Goal: Task Accomplishment & Management: Use online tool/utility

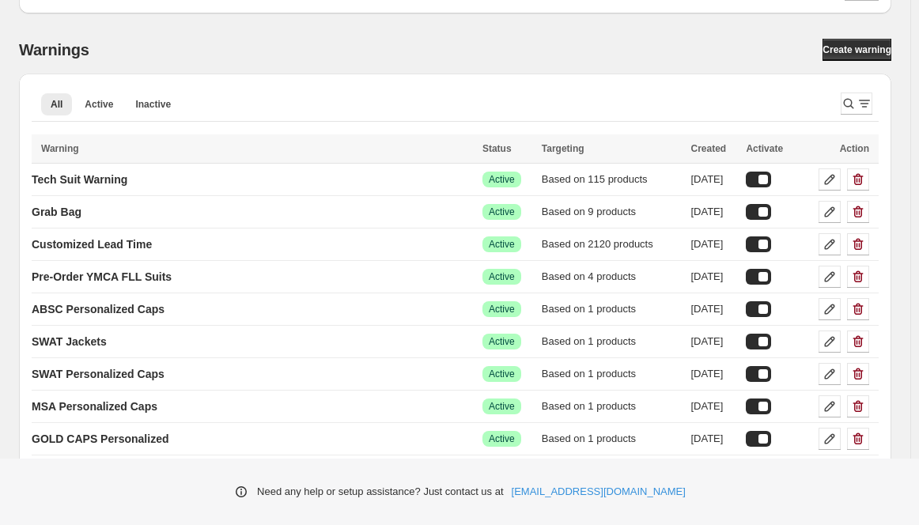
scroll to position [111, 0]
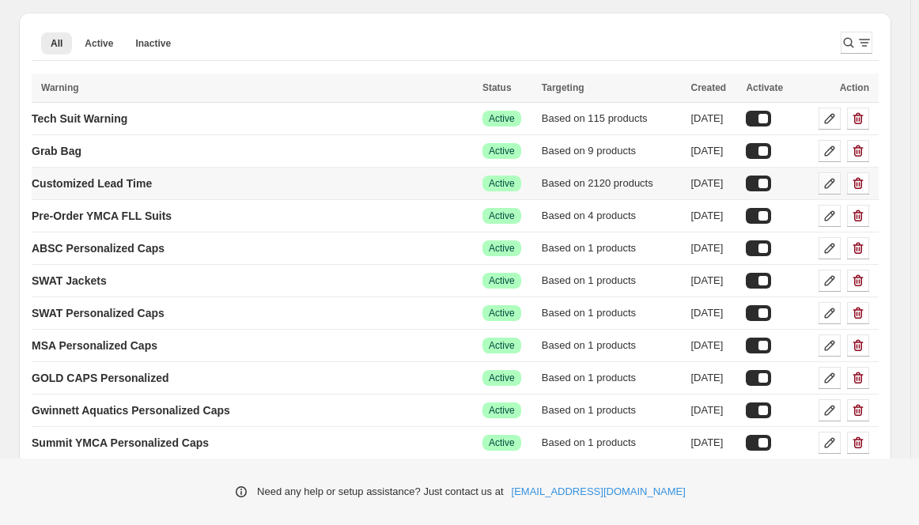
click at [834, 182] on icon at bounding box center [829, 184] width 16 height 16
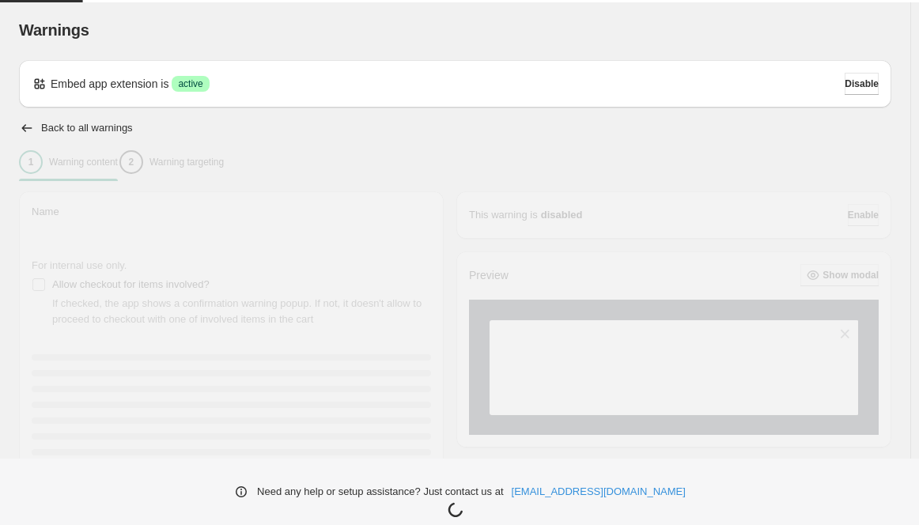
type input "**********"
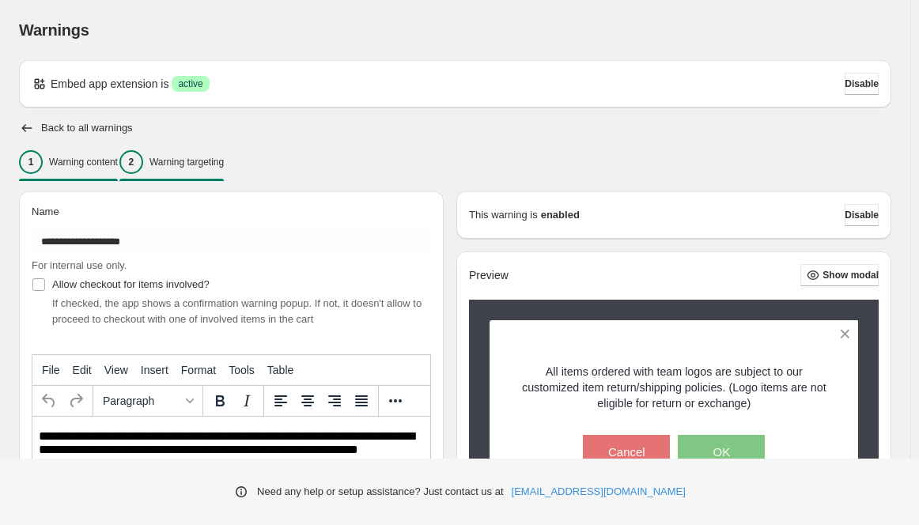
click at [195, 164] on p "Warning targeting" at bounding box center [186, 162] width 74 height 13
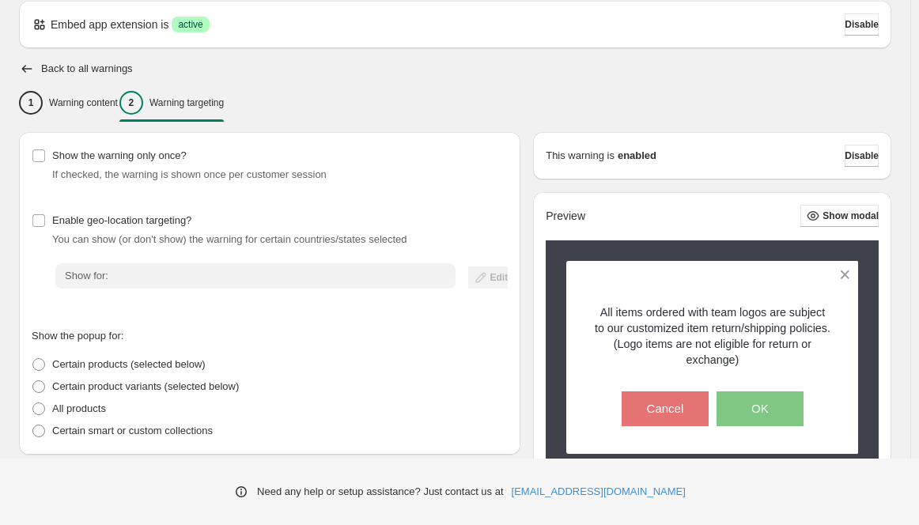
scroll to position [469, 0]
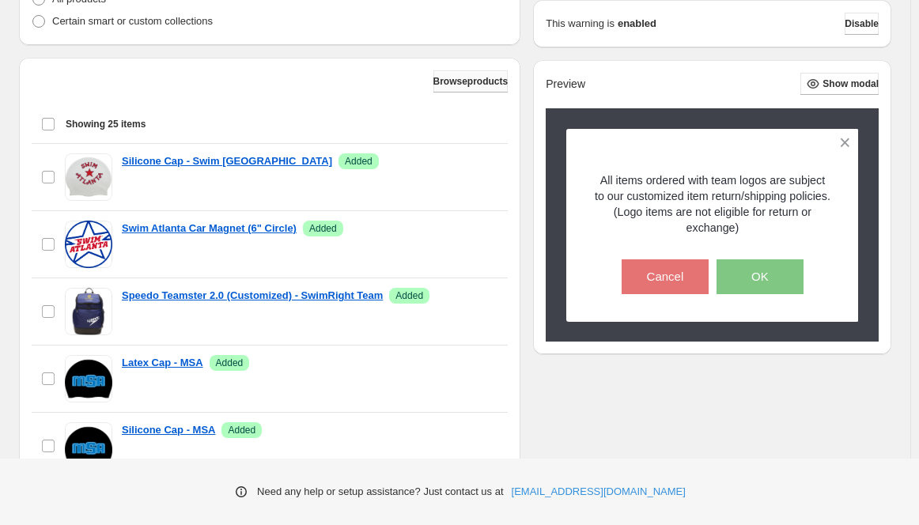
click at [455, 79] on span "Browse products" at bounding box center [470, 81] width 75 height 13
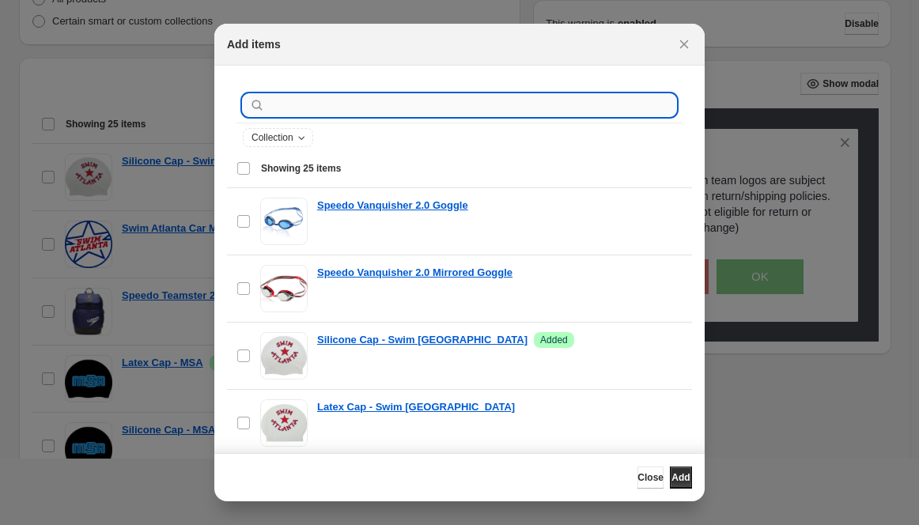
click at [313, 104] on input ":r21:" at bounding box center [472, 105] width 408 height 22
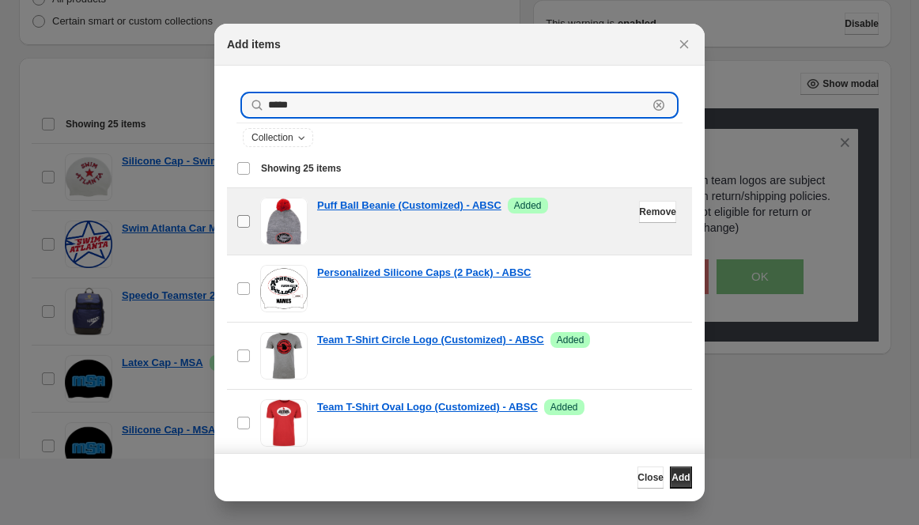
type input "****"
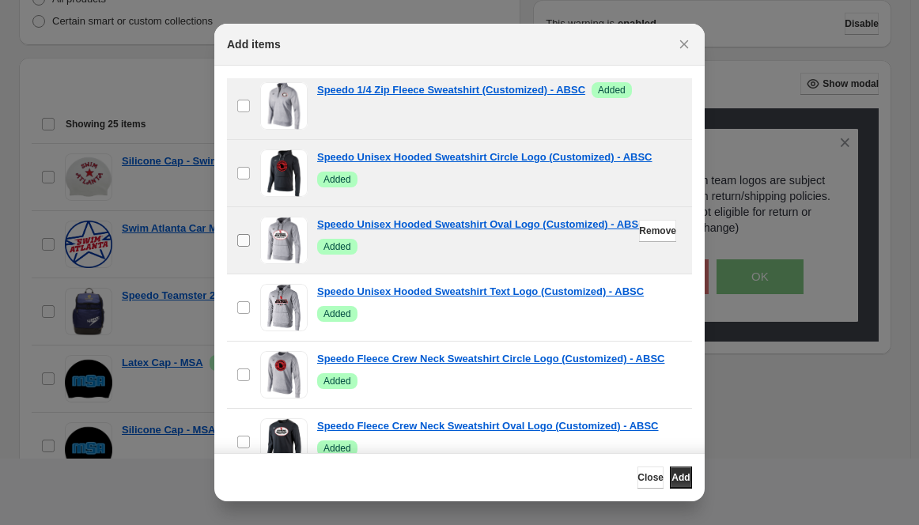
scroll to position [1003, 0]
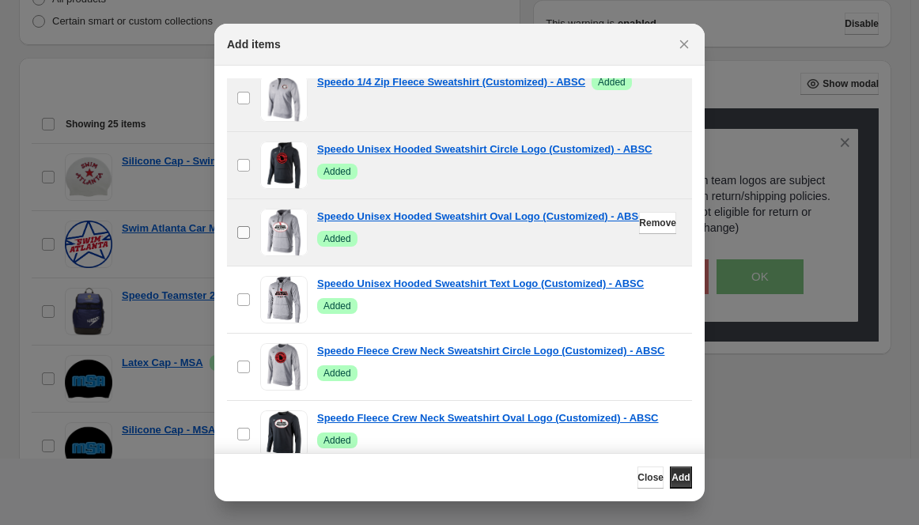
click at [244, 236] on span ":r21:" at bounding box center [243, 232] width 14 height 14
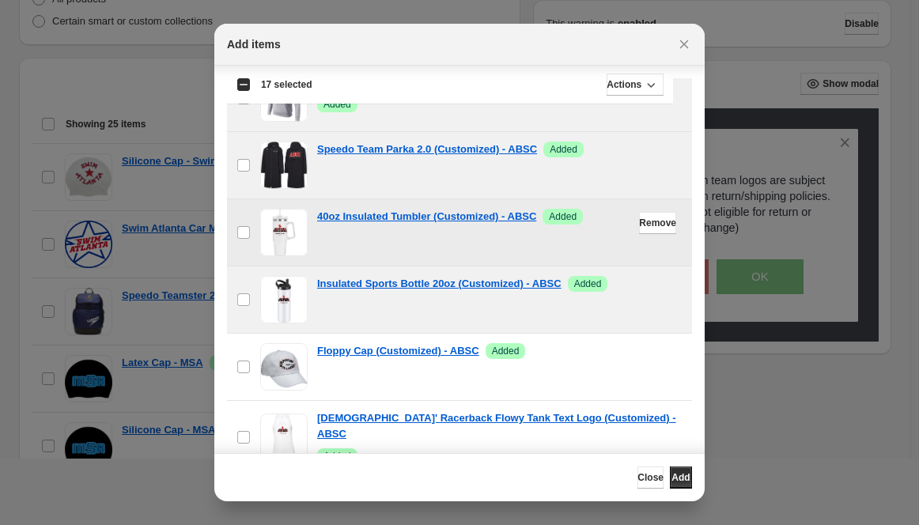
scroll to position [81, 0]
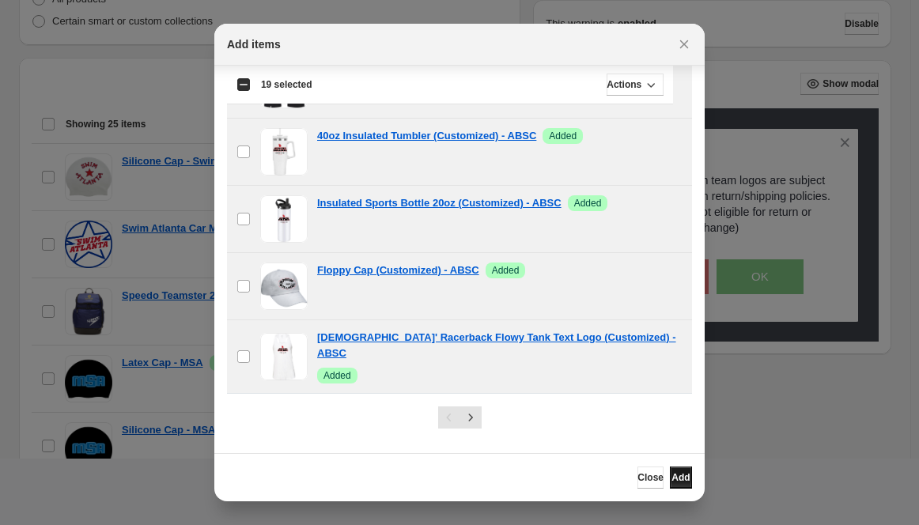
drag, startPoint x: 678, startPoint y: 479, endPoint x: 676, endPoint y: 470, distance: 9.6
click at [678, 479] on span "Add" at bounding box center [680, 477] width 18 height 13
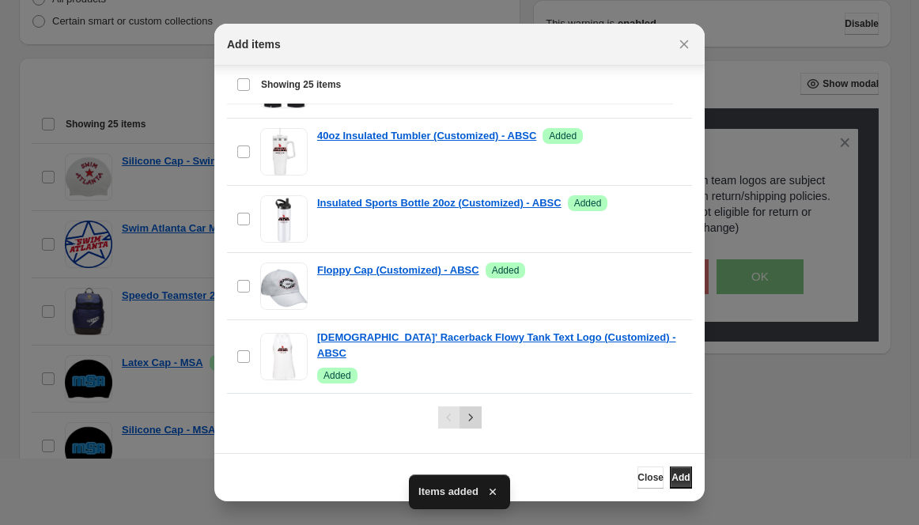
click at [465, 417] on icon "Next" at bounding box center [471, 418] width 16 height 16
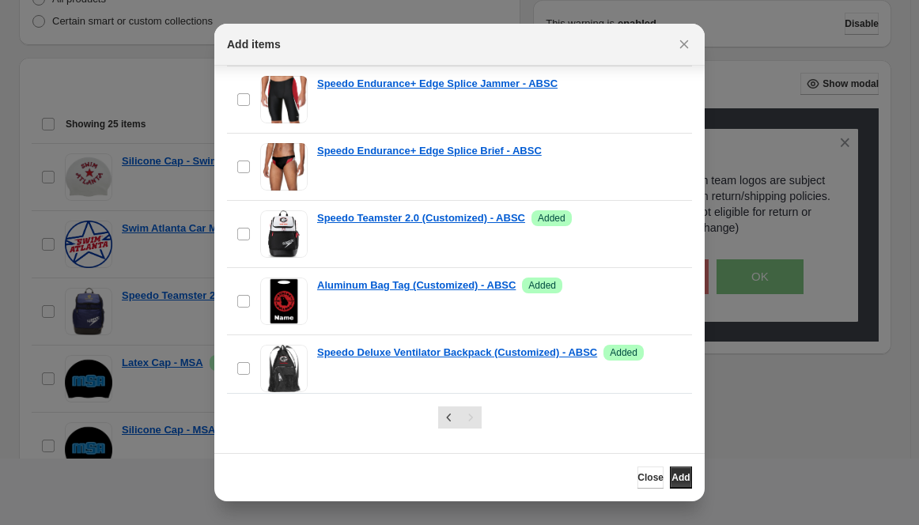
scroll to position [429, 0]
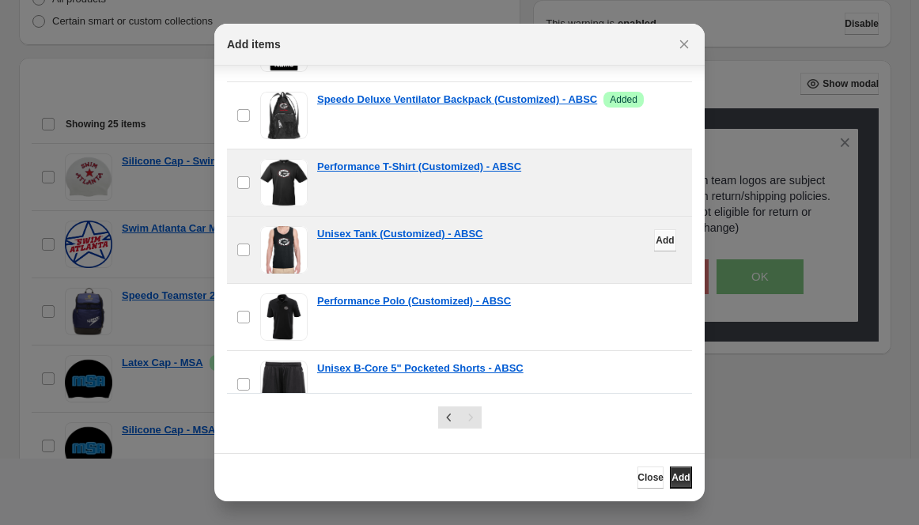
click at [654, 237] on button "Add" at bounding box center [665, 240] width 22 height 22
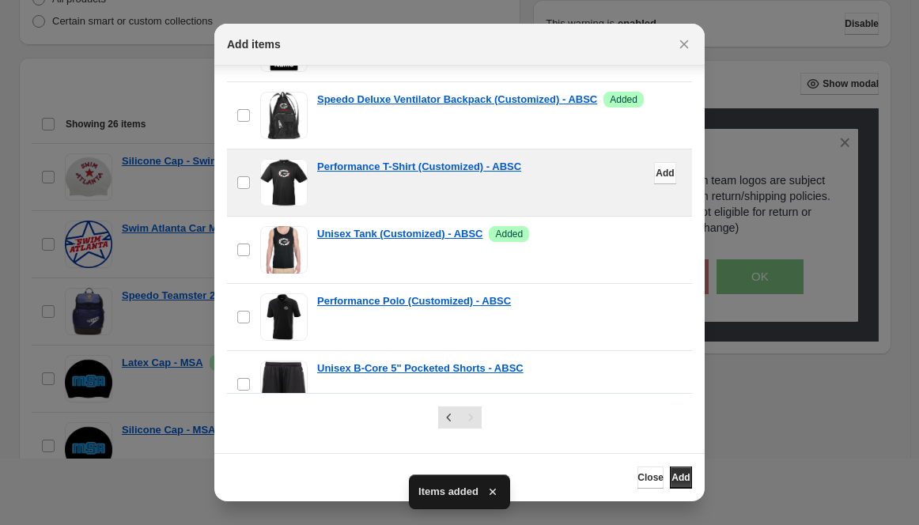
click at [655, 172] on span "Add" at bounding box center [664, 173] width 18 height 13
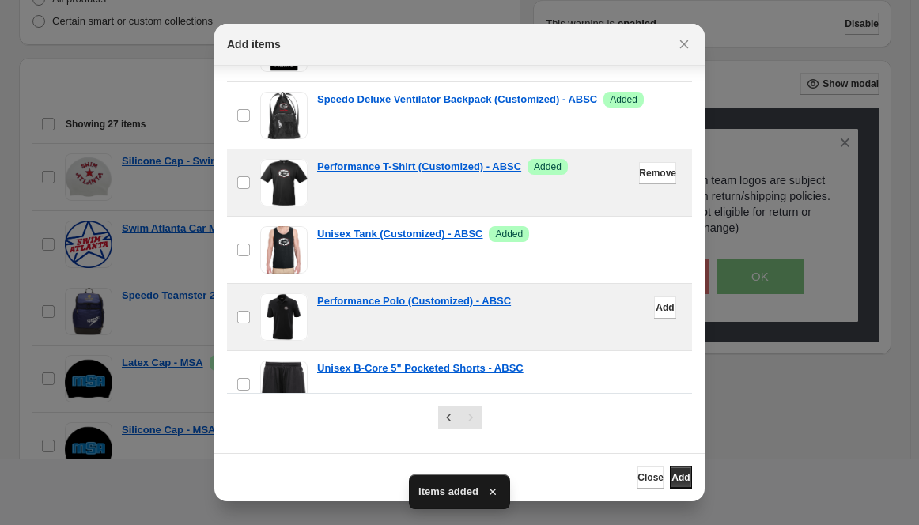
click at [637, 293] on div "Performance Polo (Customized) - ABSC" at bounding box center [499, 301] width 365 height 16
click at [655, 304] on span "Add" at bounding box center [664, 307] width 18 height 13
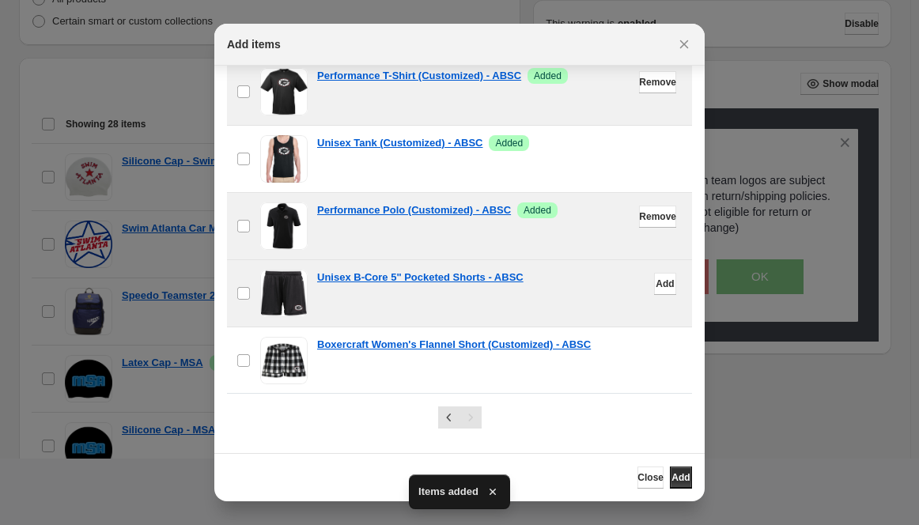
scroll to position [565, 0]
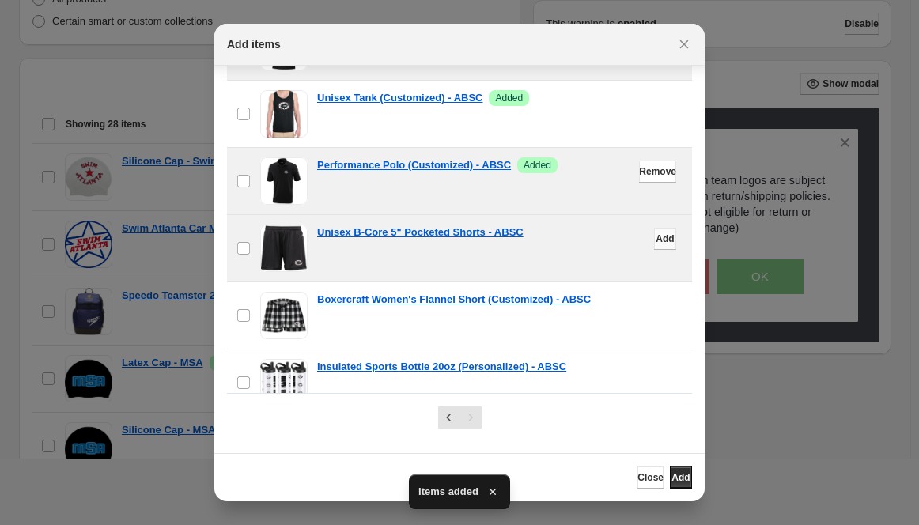
click at [655, 237] on span "Add" at bounding box center [664, 238] width 18 height 13
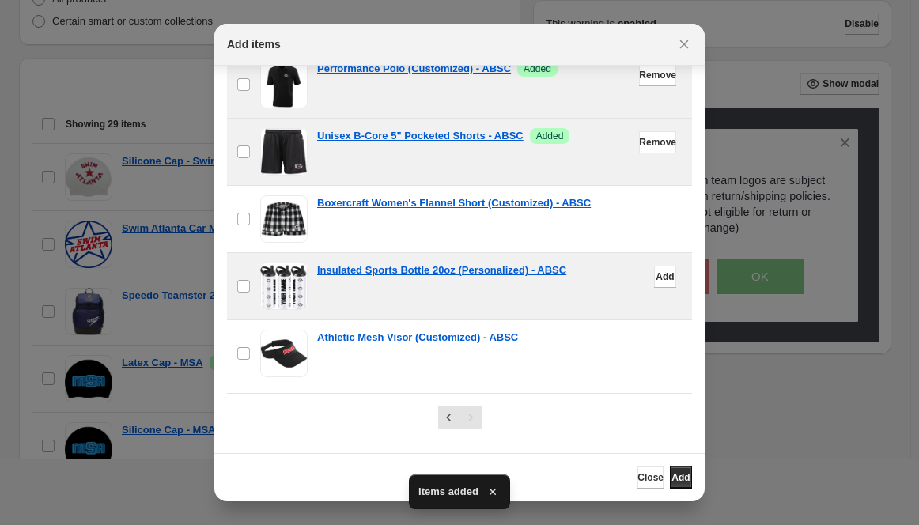
scroll to position [678, 0]
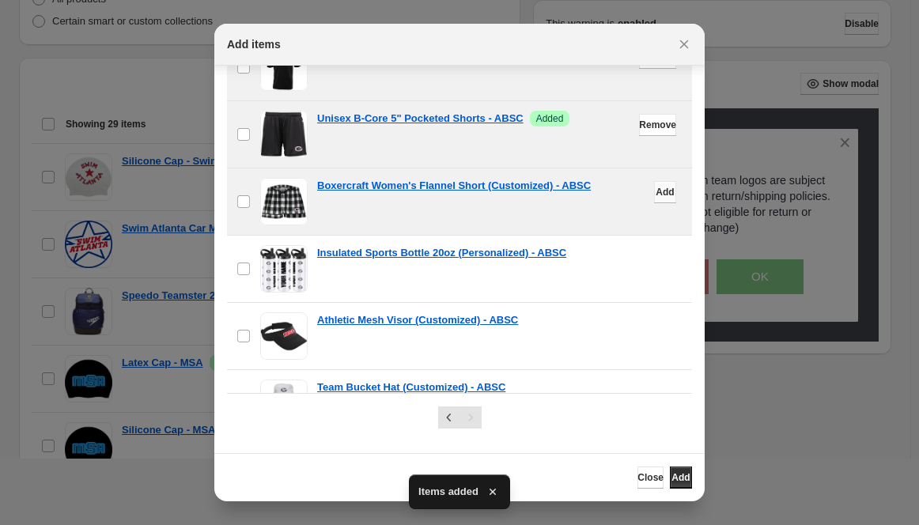
click at [655, 186] on span "Add" at bounding box center [664, 192] width 18 height 13
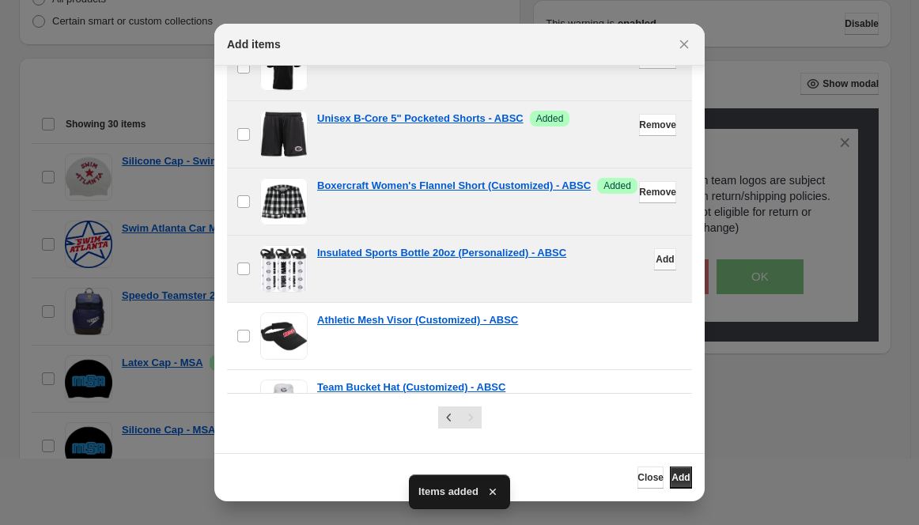
click at [655, 261] on span "Add" at bounding box center [664, 259] width 18 height 13
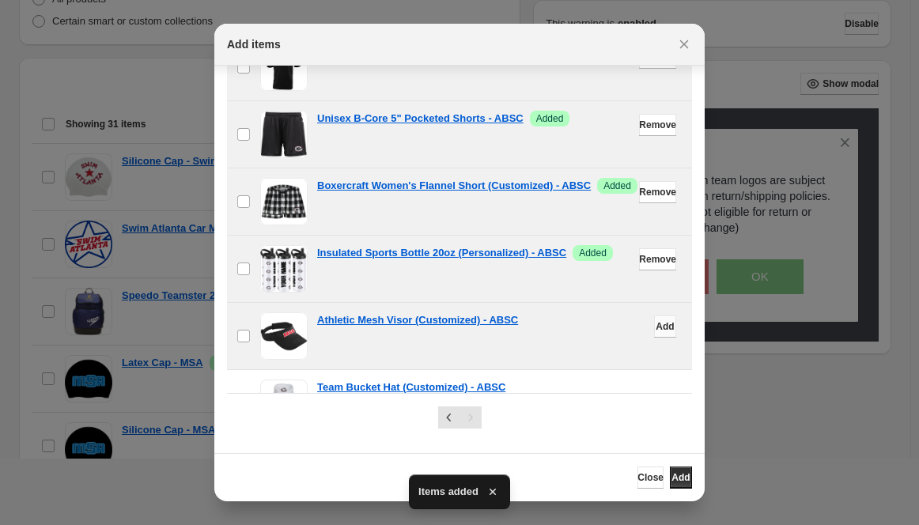
click at [655, 320] on span "Add" at bounding box center [664, 326] width 18 height 13
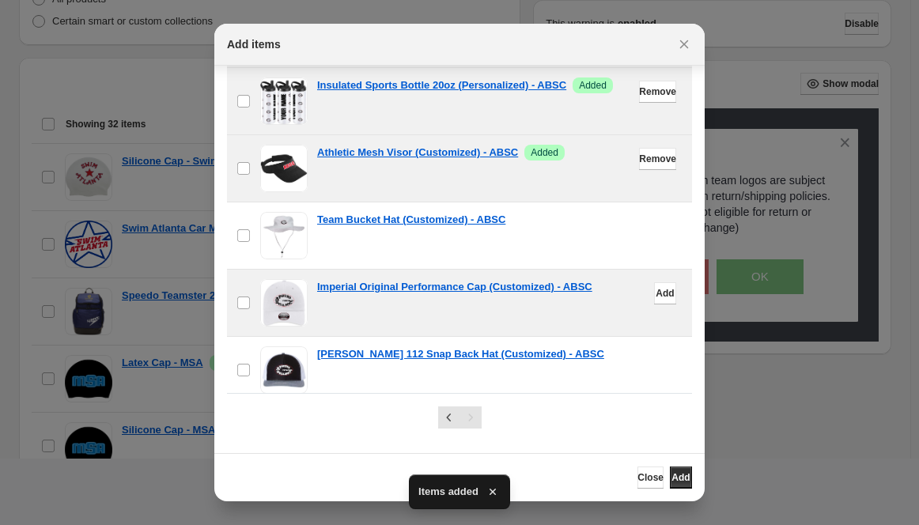
scroll to position [854, 0]
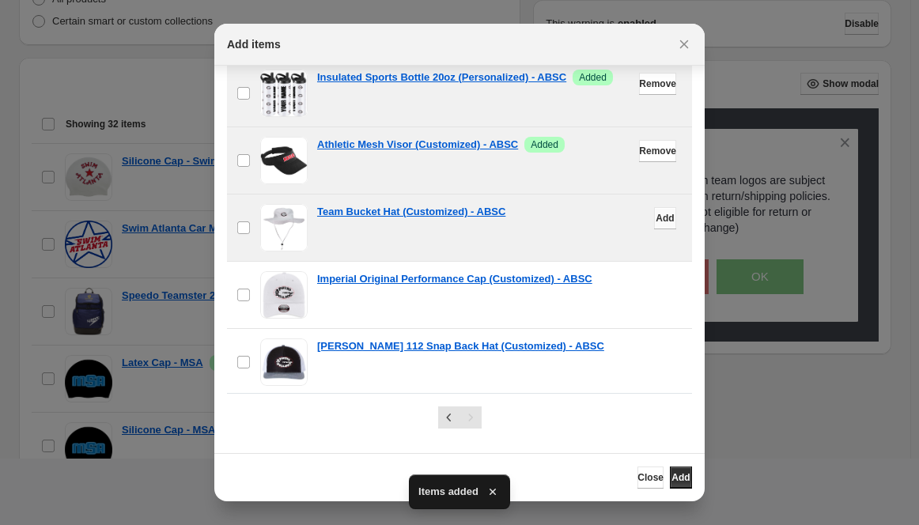
click at [654, 217] on button "Add" at bounding box center [665, 218] width 22 height 22
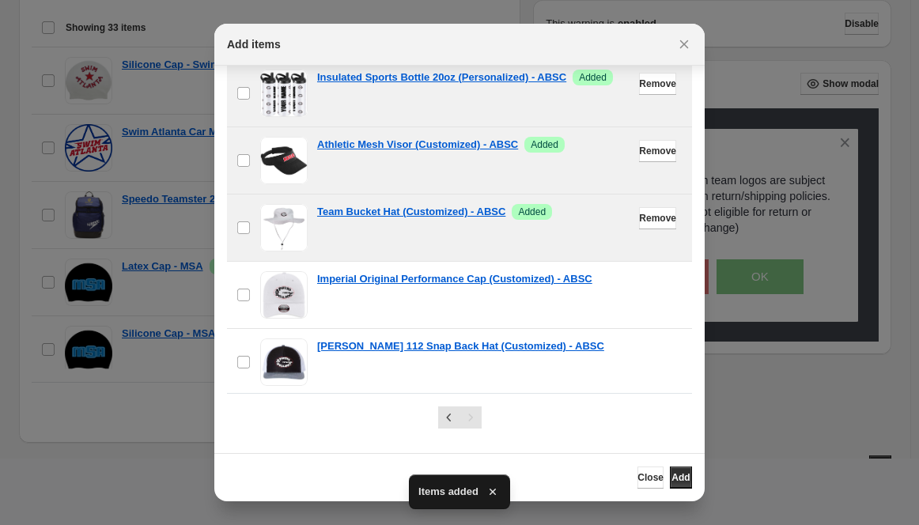
scroll to position [585, 0]
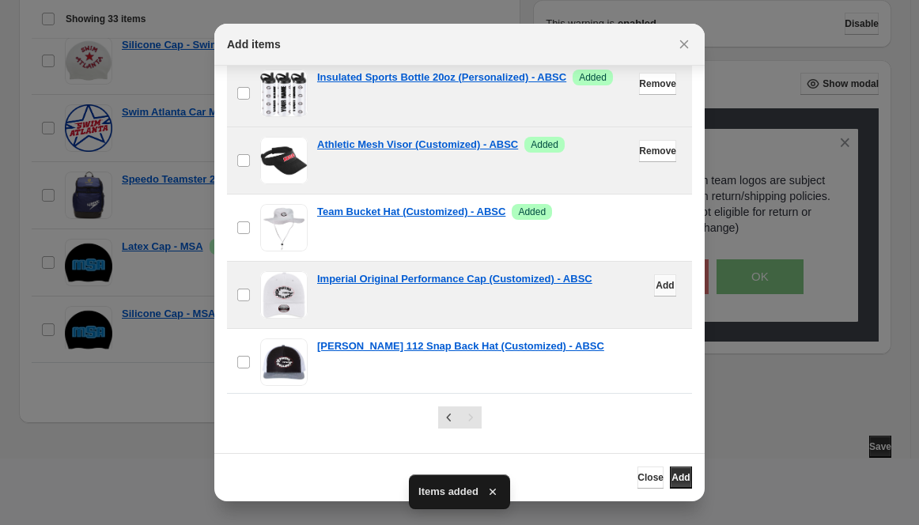
click at [655, 281] on span "Add" at bounding box center [664, 285] width 18 height 13
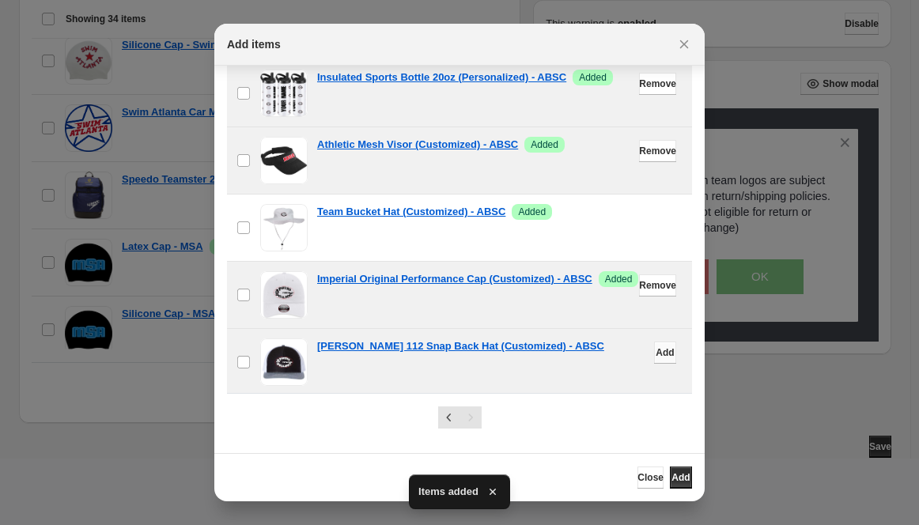
click at [655, 353] on span "Add" at bounding box center [664, 352] width 18 height 13
click at [446, 419] on icon "Previous" at bounding box center [448, 418] width 5 height 8
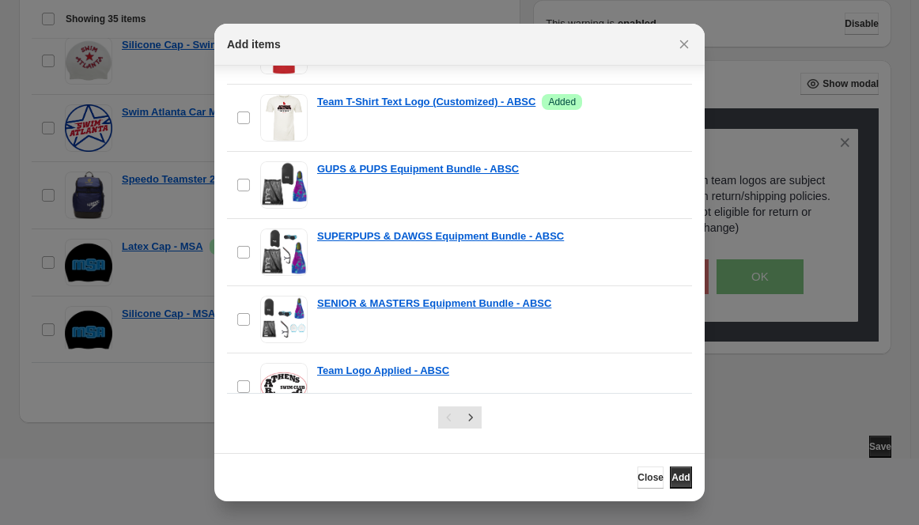
scroll to position [260, 0]
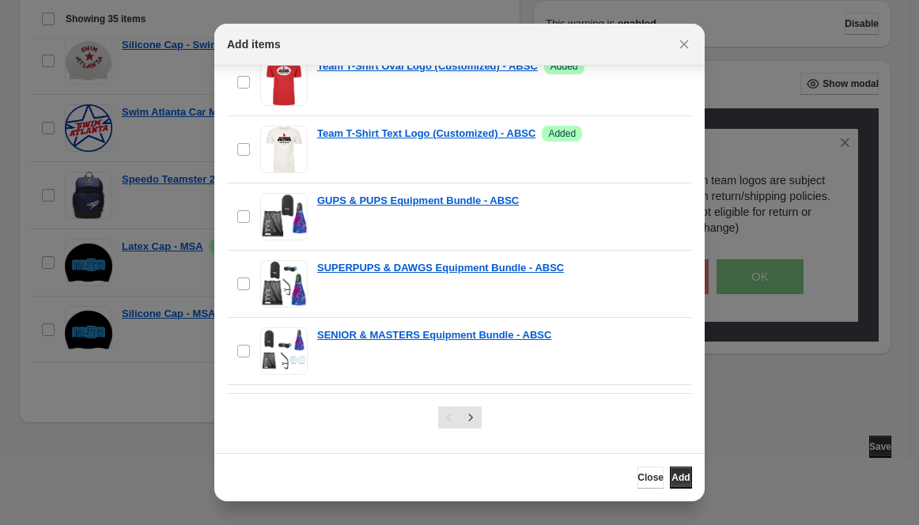
drag, startPoint x: 669, startPoint y: 483, endPoint x: 746, endPoint y: 469, distance: 78.8
click at [671, 483] on span "Add" at bounding box center [680, 477] width 18 height 13
click at [881, 451] on div at bounding box center [459, 262] width 919 height 525
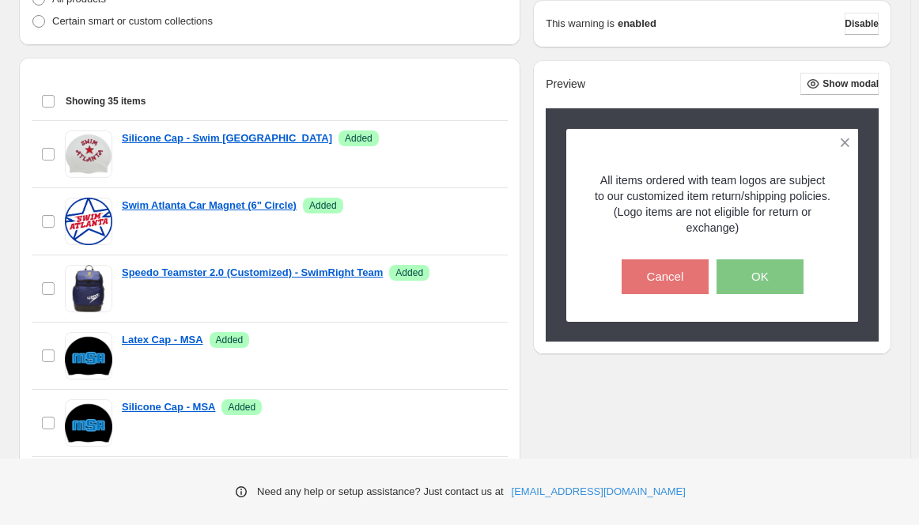
scroll to position [0, 0]
